Goal: Find specific page/section: Find specific page/section

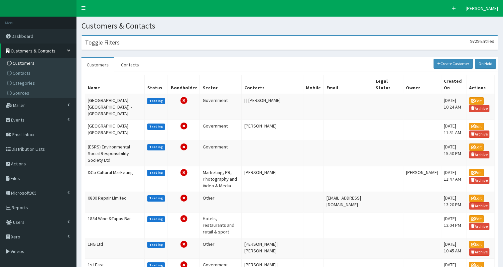
click at [126, 46] on div "Toggle Filters 9729 Entries" at bounding box center [290, 43] width 416 height 14
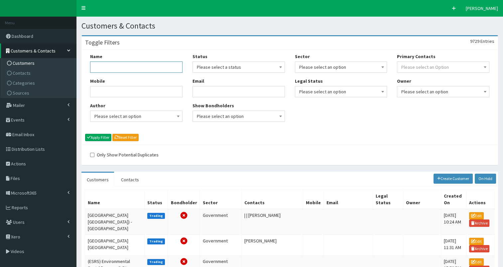
click at [121, 68] on input "Name" at bounding box center [136, 66] width 92 height 11
type input "two ri"
click at [102, 137] on button "Apply Filter" at bounding box center [98, 137] width 26 height 7
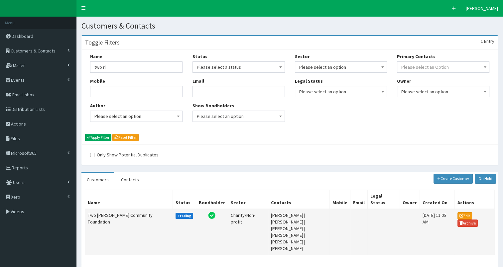
click at [98, 217] on td "Two [PERSON_NAME] Community Foundation" at bounding box center [129, 232] width 88 height 46
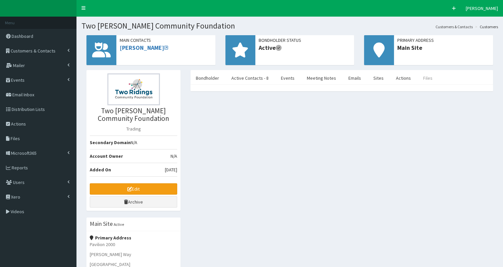
click at [419, 78] on link "Files" at bounding box center [428, 78] width 20 height 14
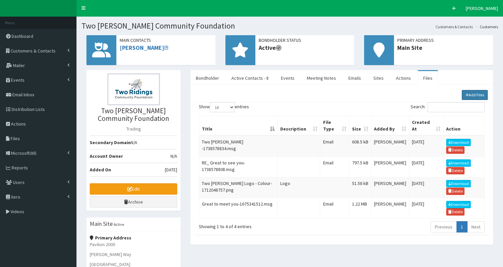
click at [471, 94] on link "Add Files" at bounding box center [474, 95] width 26 height 10
